Goal: Transaction & Acquisition: Register for event/course

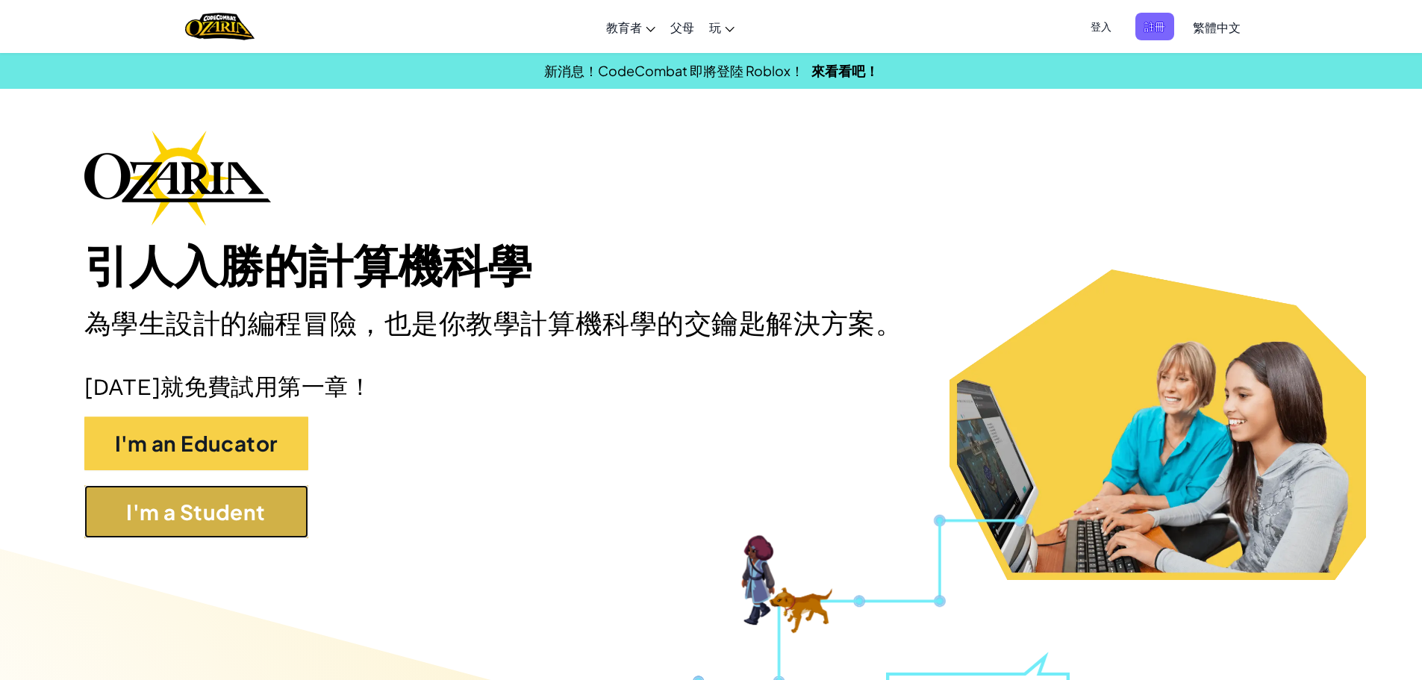
click at [292, 493] on button "I'm a Student" at bounding box center [196, 512] width 224 height 54
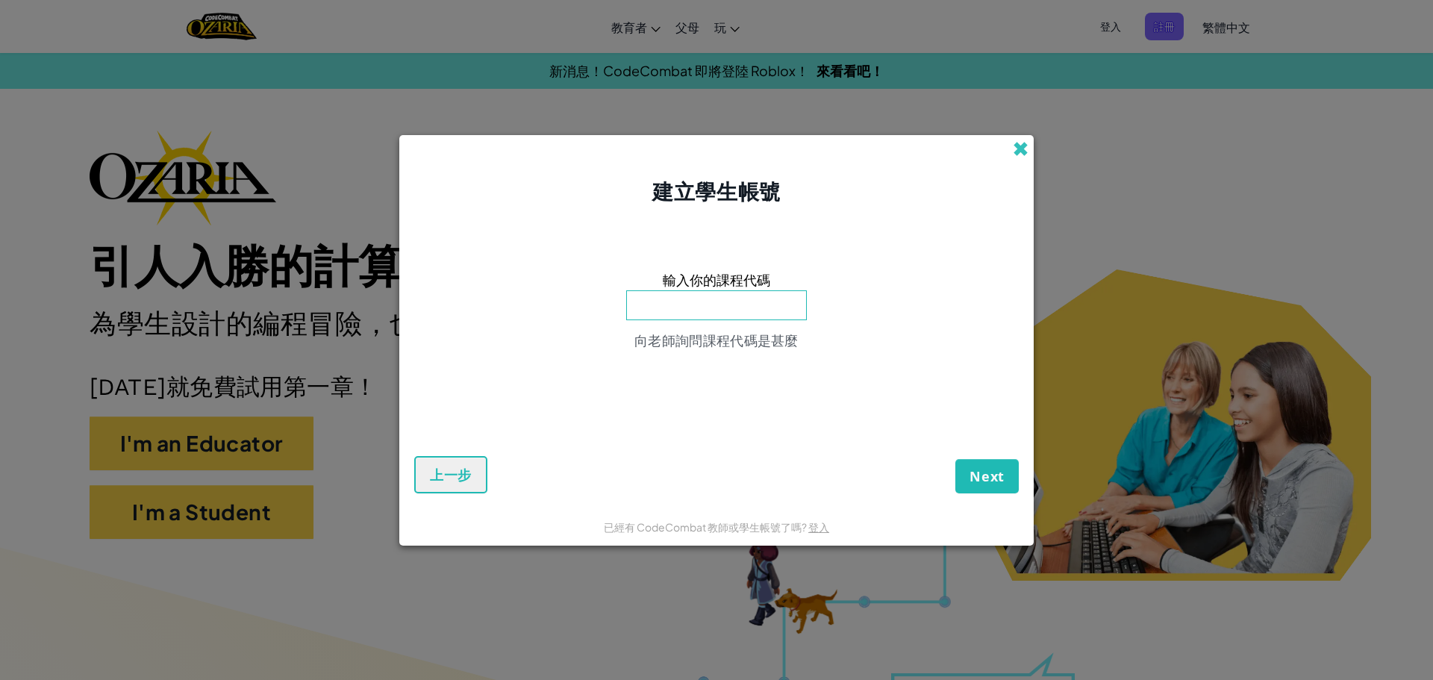
click at [1016, 148] on span at bounding box center [1021, 149] width 16 height 16
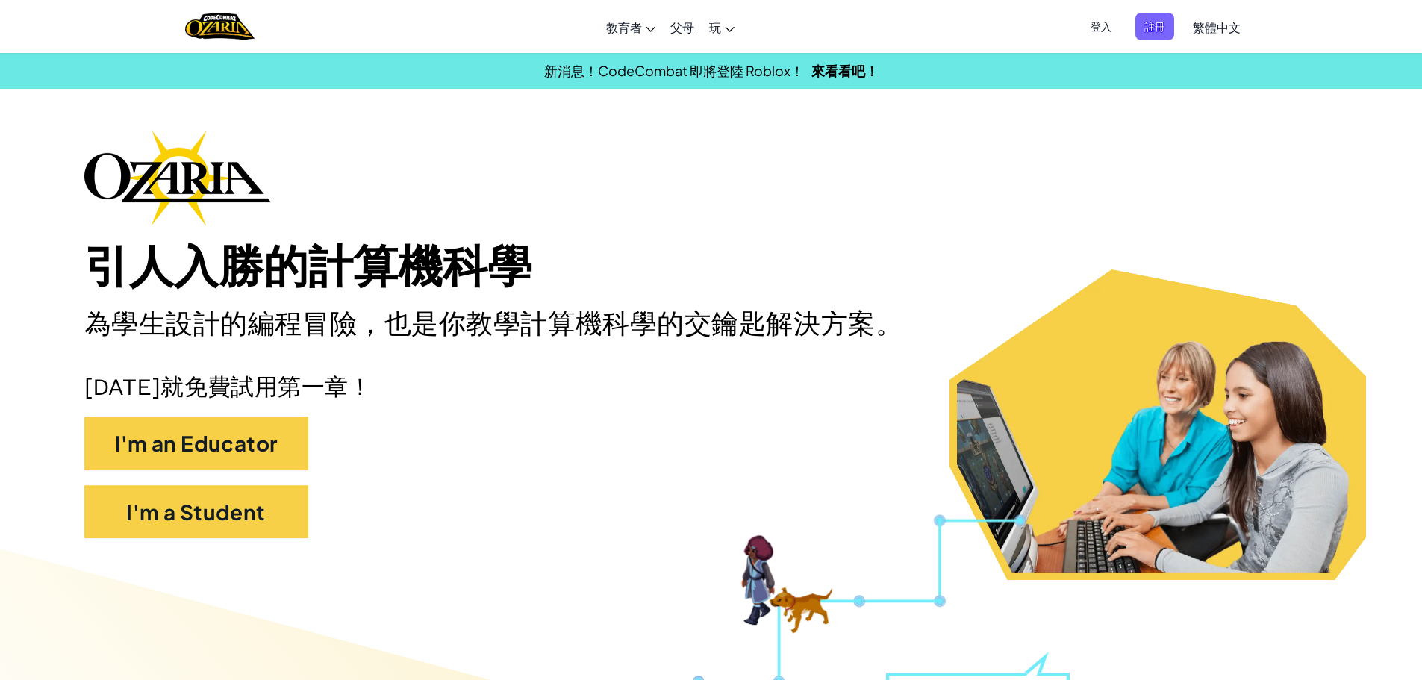
click at [1103, 19] on span "登入" at bounding box center [1100, 27] width 39 height 28
